Goal: Information Seeking & Learning: Learn about a topic

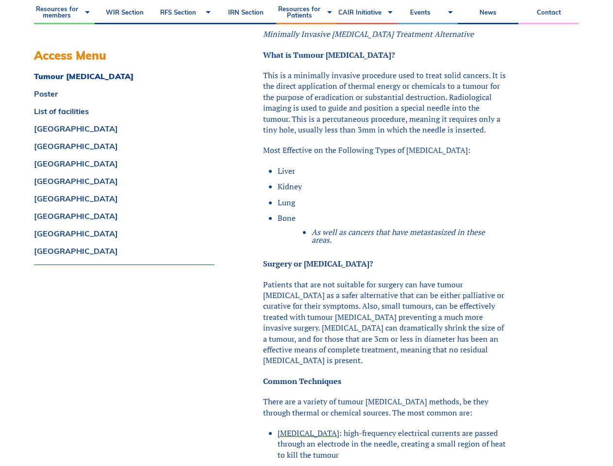
scroll to position [554, 0]
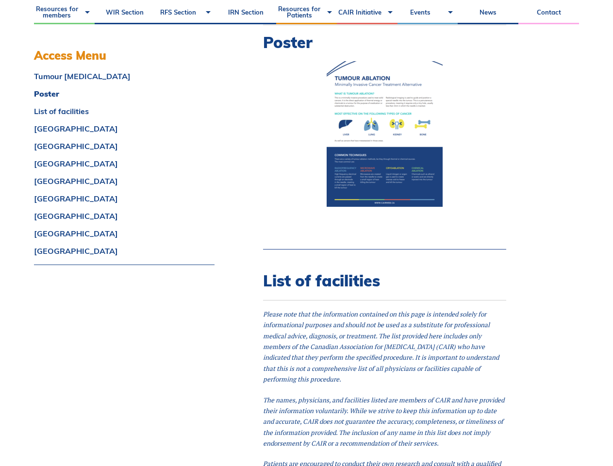
scroll to position [1274, 0]
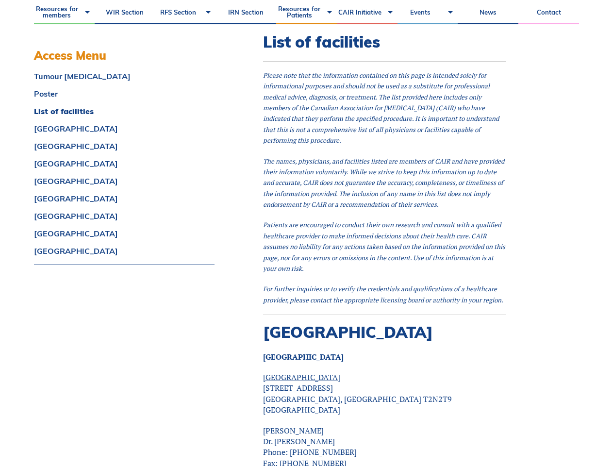
scroll to position [1513, 0]
